Goal: Navigation & Orientation: Find specific page/section

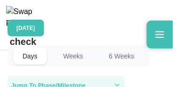
click at [116, 104] on div "[DATE] Days Weeks 6 Weeks Jump To Phase/Milestone +" at bounding box center [86, 71] width 158 height 102
click at [116, 83] on button "Jump To Phase/Milestone" at bounding box center [65, 85] width 117 height 19
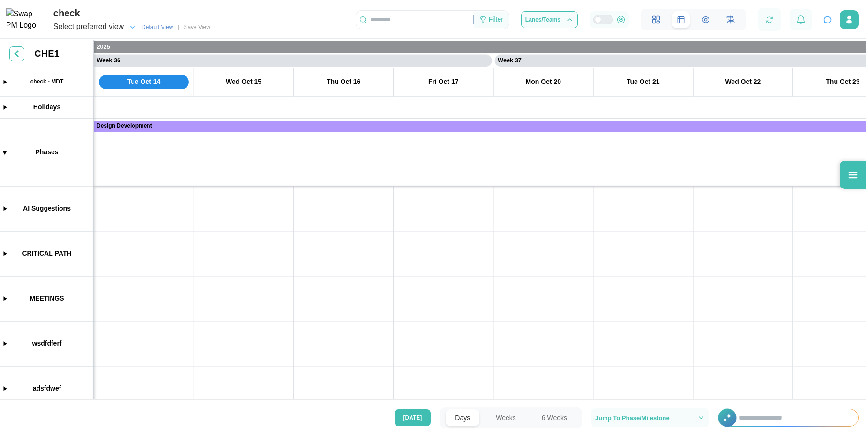
click at [492, 20] on div "Filter" at bounding box center [496, 20] width 15 height 10
click at [255, 412] on div "[DATE] Days Weeks 6 Weeks Jump To Phase/Milestone +" at bounding box center [433, 417] width 866 height 21
click at [739, 418] on input "text" at bounding box center [794, 417] width 128 height 17
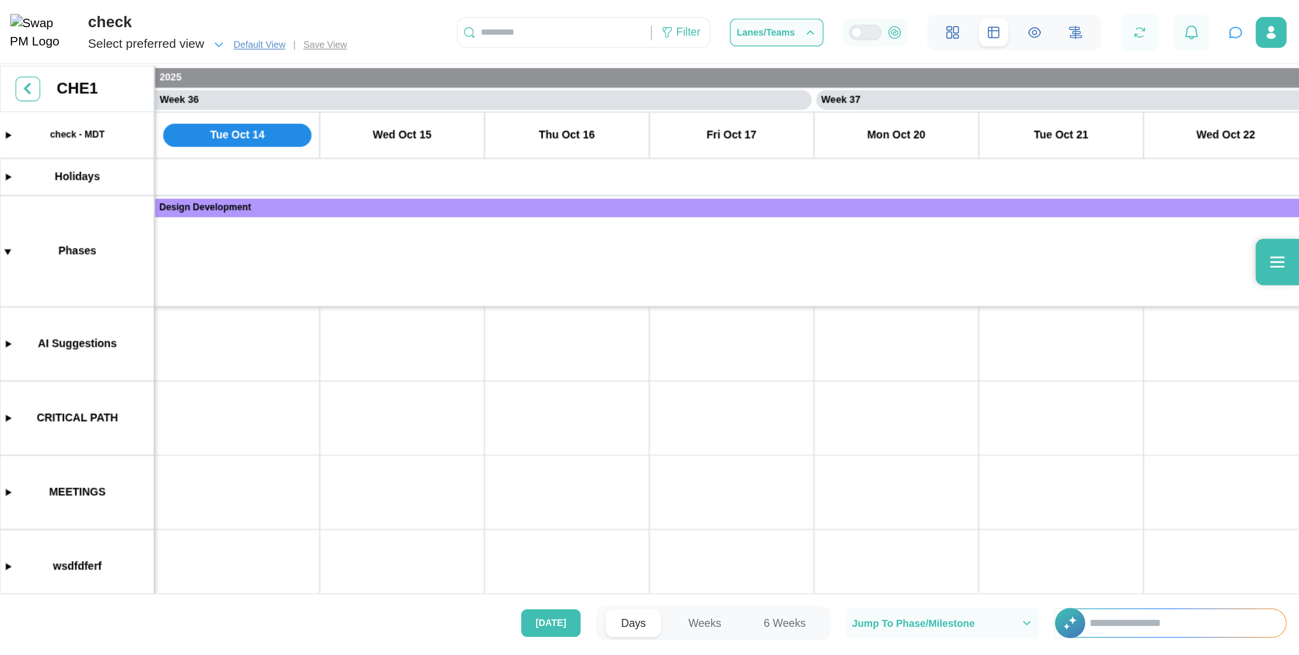
scroll to position [0, 17574]
click at [411, 360] on div "[DATE] Days Weeks 6 Weeks Jump To Phase/Milestone +" at bounding box center [393, 377] width 787 height 35
click at [392, 34] on div "check Select preferred view Default View | Save View Filter Lanes/Teams" at bounding box center [393, 17] width 787 height 34
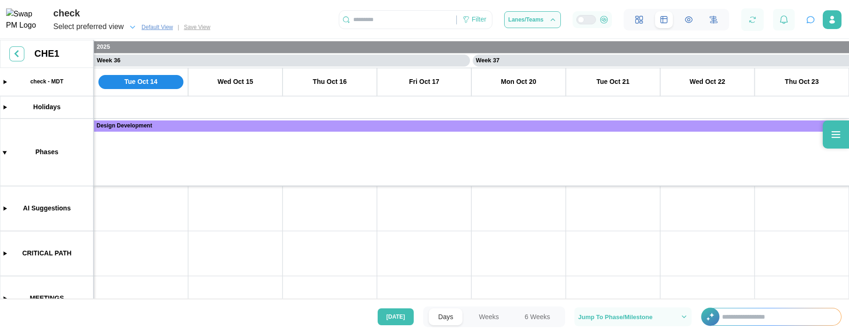
scroll to position [0, 16620]
